Goal: Transaction & Acquisition: Obtain resource

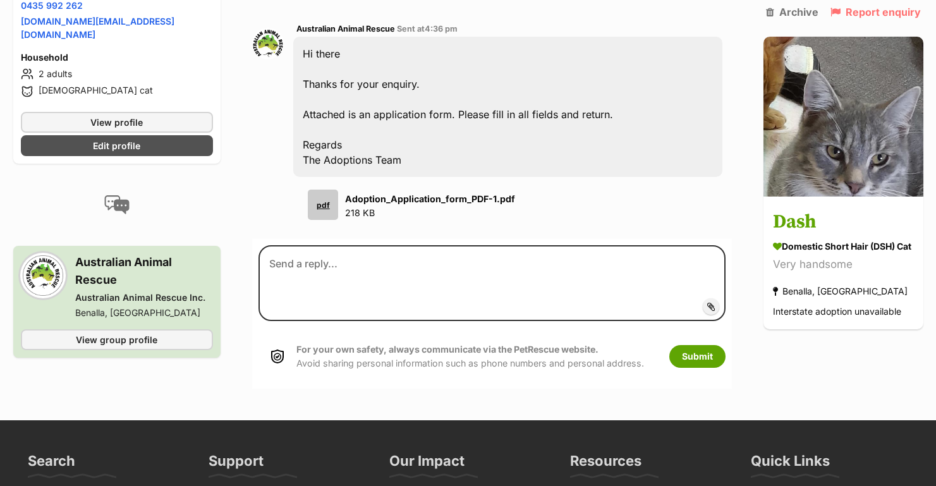
scroll to position [516, 0]
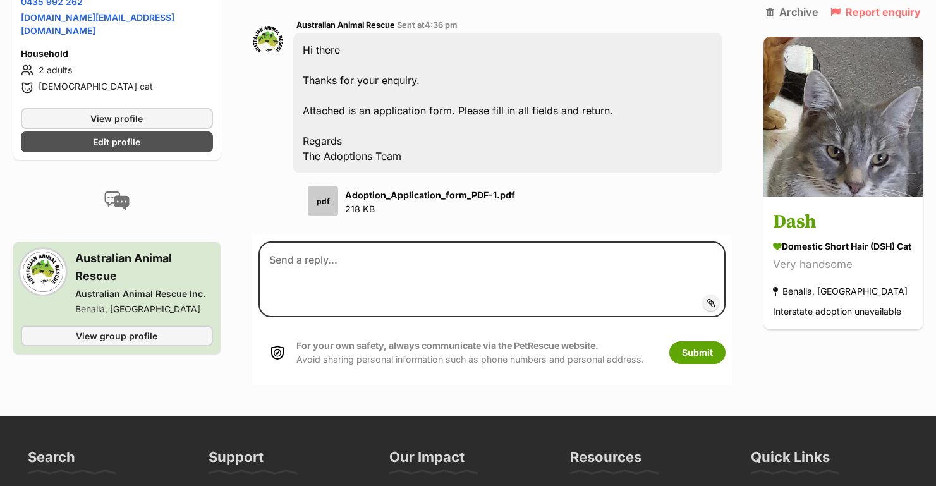
click at [326, 186] on div "pdf" at bounding box center [323, 201] width 30 height 30
click at [438, 190] on strong "Adoption_Application_form_PDF-1.pdf" at bounding box center [430, 195] width 170 height 11
click at [316, 191] on div "pdf" at bounding box center [323, 201] width 30 height 30
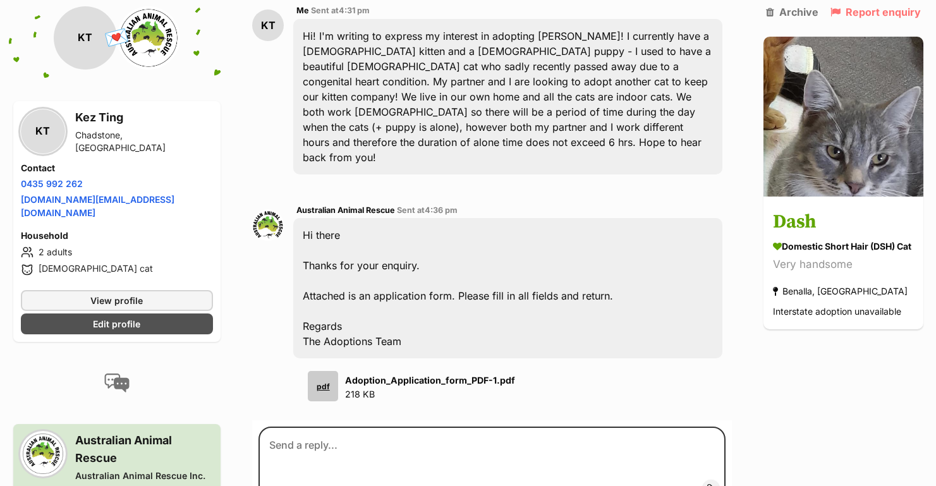
scroll to position [530, 0]
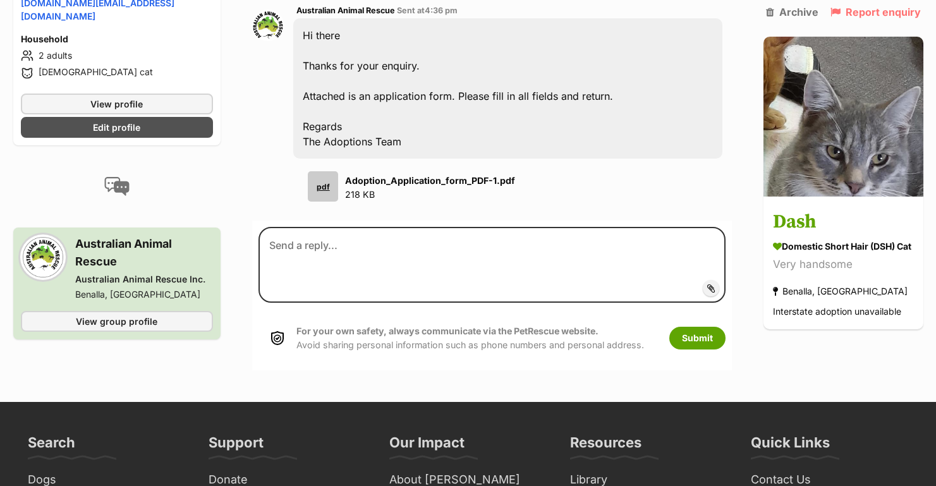
click at [317, 171] on div "pdf" at bounding box center [323, 186] width 30 height 30
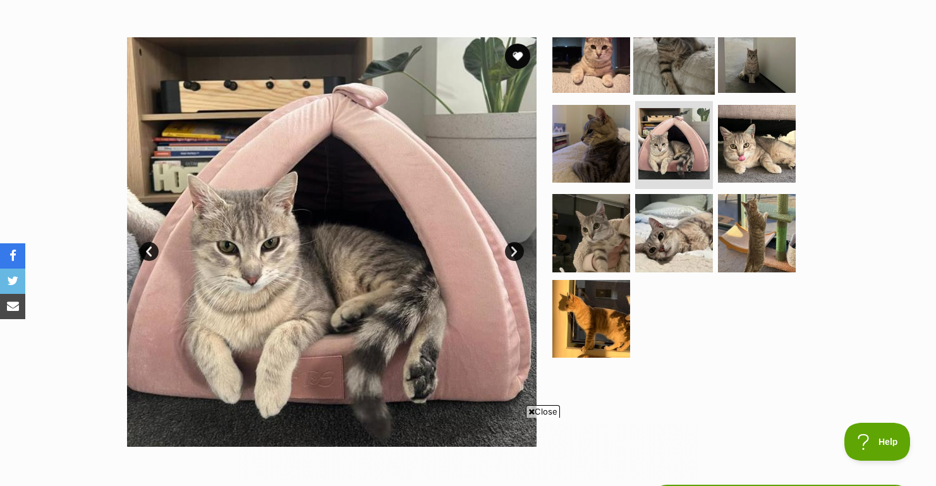
click at [655, 83] on img at bounding box center [674, 54] width 82 height 82
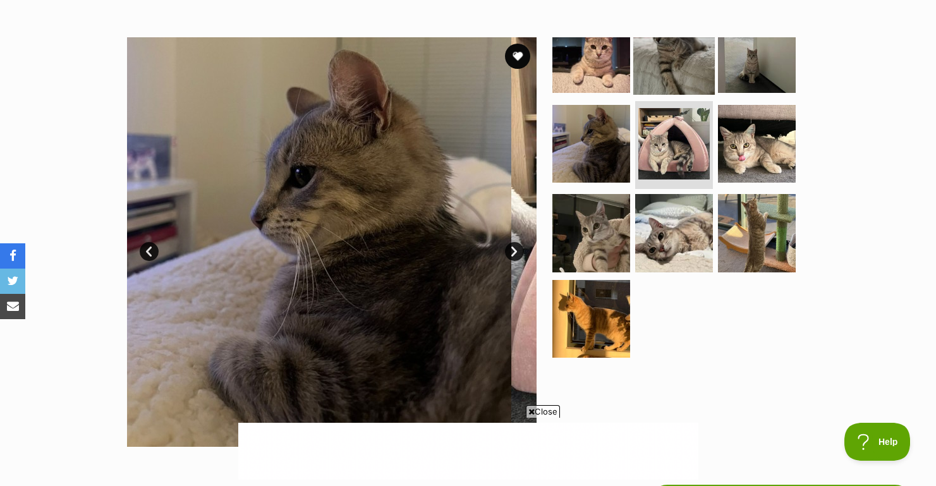
scroll to position [25, 0]
